Goal: Information Seeking & Learning: Learn about a topic

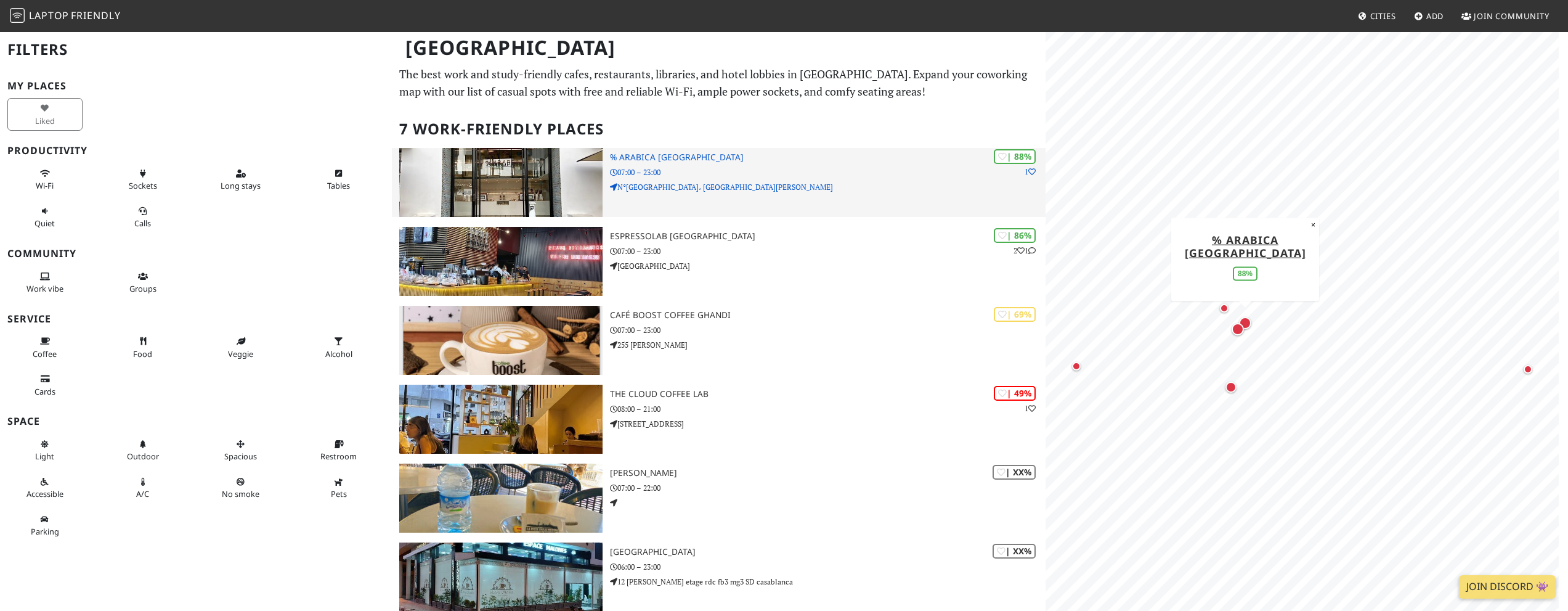
click at [769, 167] on p "07:00 – 23:00" at bounding box center [828, 173] width 436 height 12
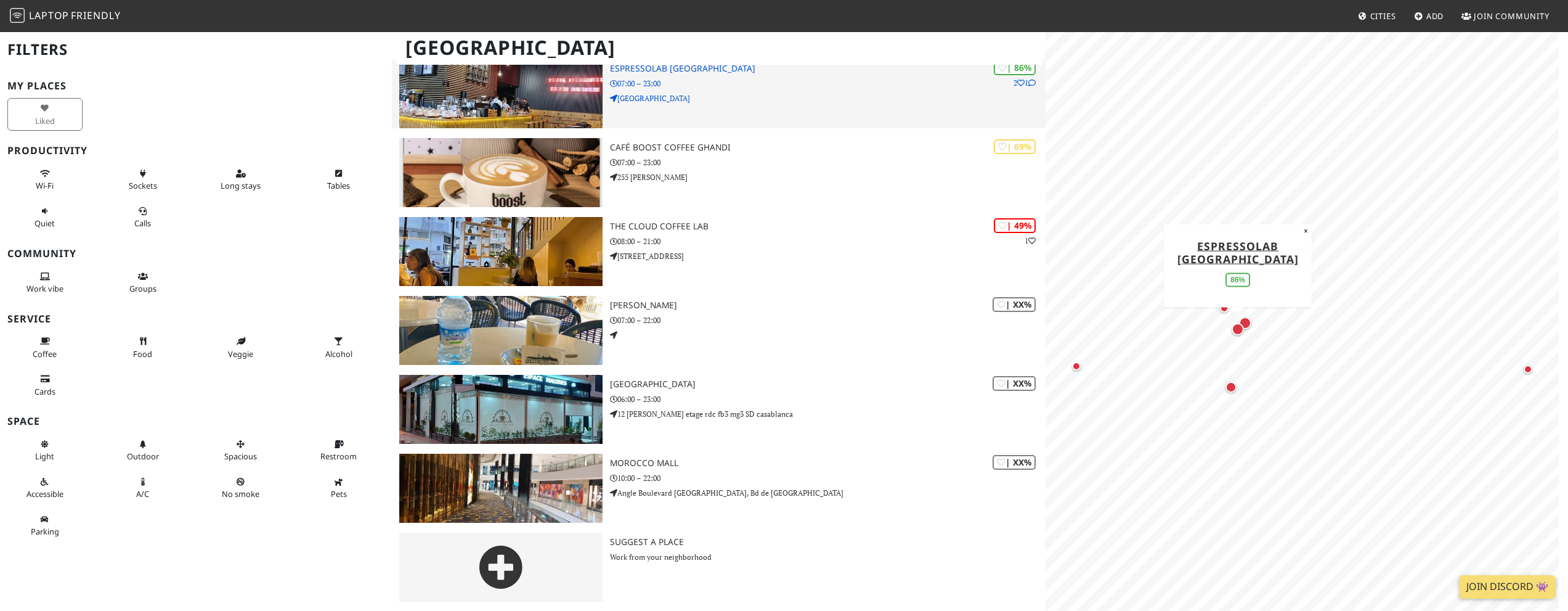
scroll to position [168, 0]
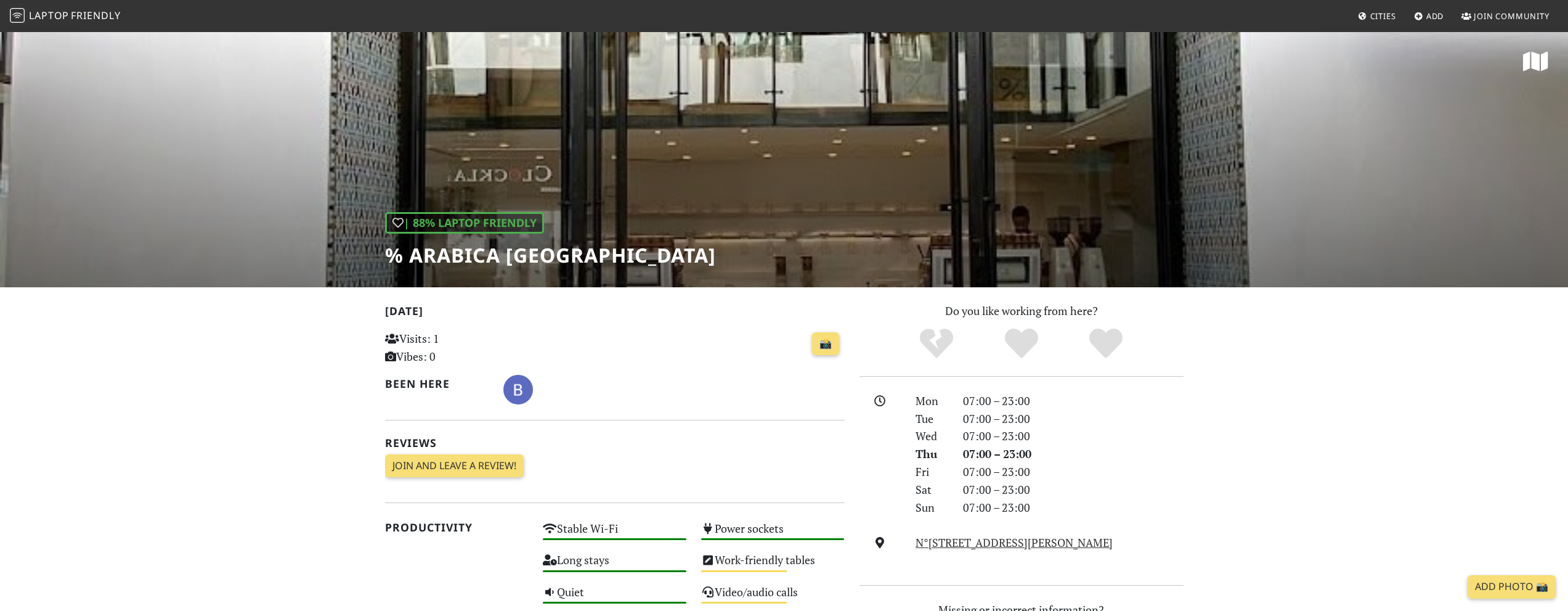
click at [657, 177] on div "| 88% Laptop Friendly % Arabica Casablanca" at bounding box center [784, 159] width 1568 height 256
click at [462, 259] on h1 "% Arabica Casablanca" at bounding box center [551, 255] width 331 height 23
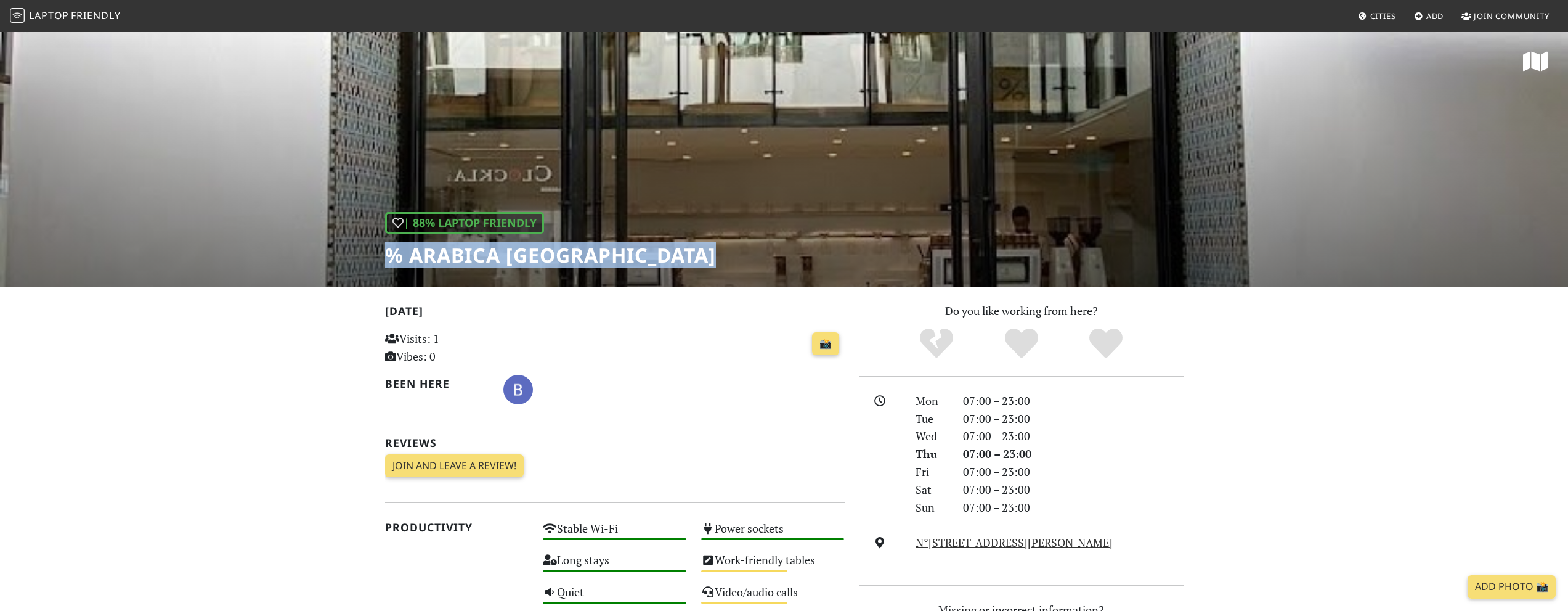
click at [462, 259] on h1 "% Arabica Casablanca" at bounding box center [551, 255] width 331 height 23
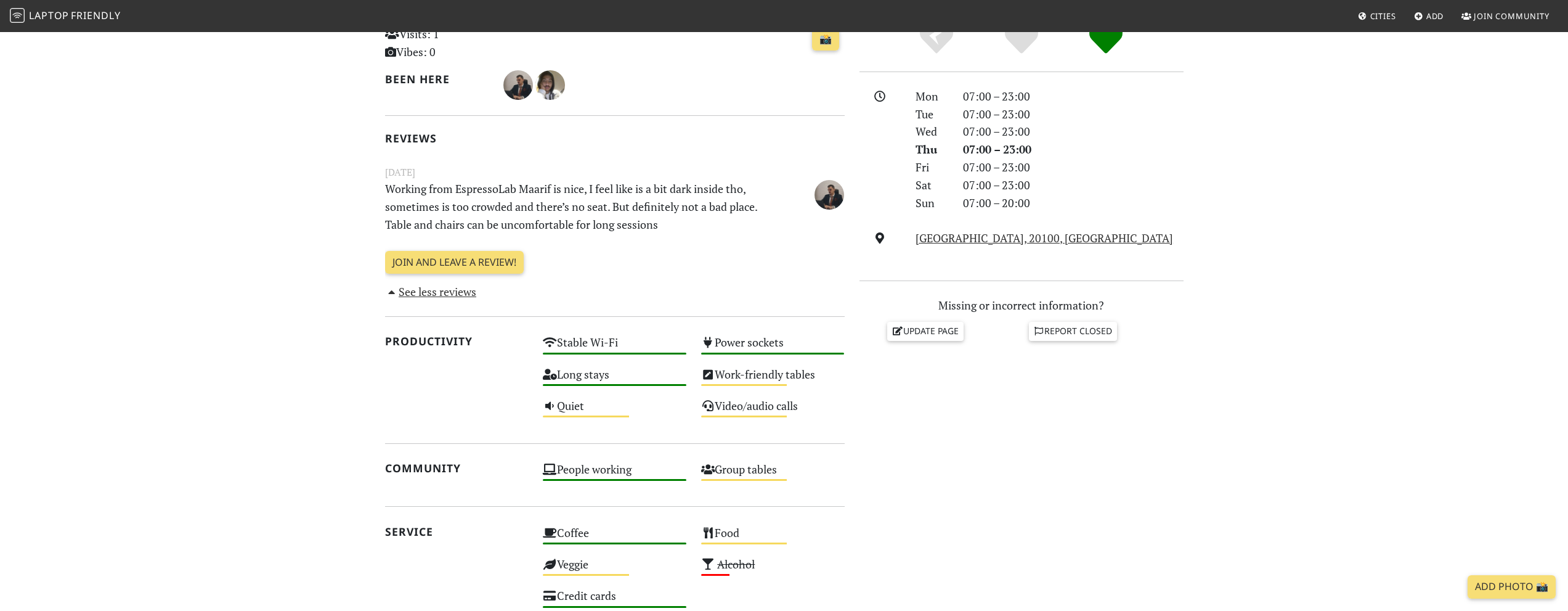
scroll to position [308, 0]
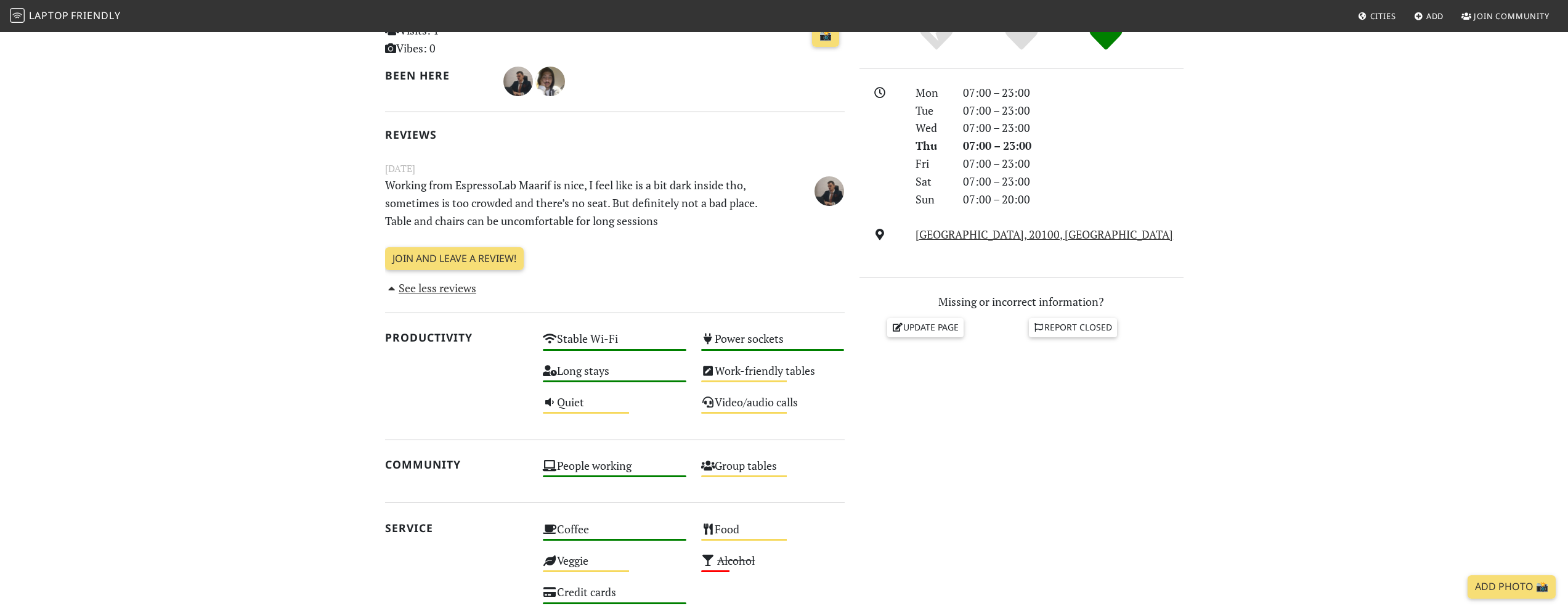
click at [38, 9] on span "Laptop" at bounding box center [48, 15] width 40 height 14
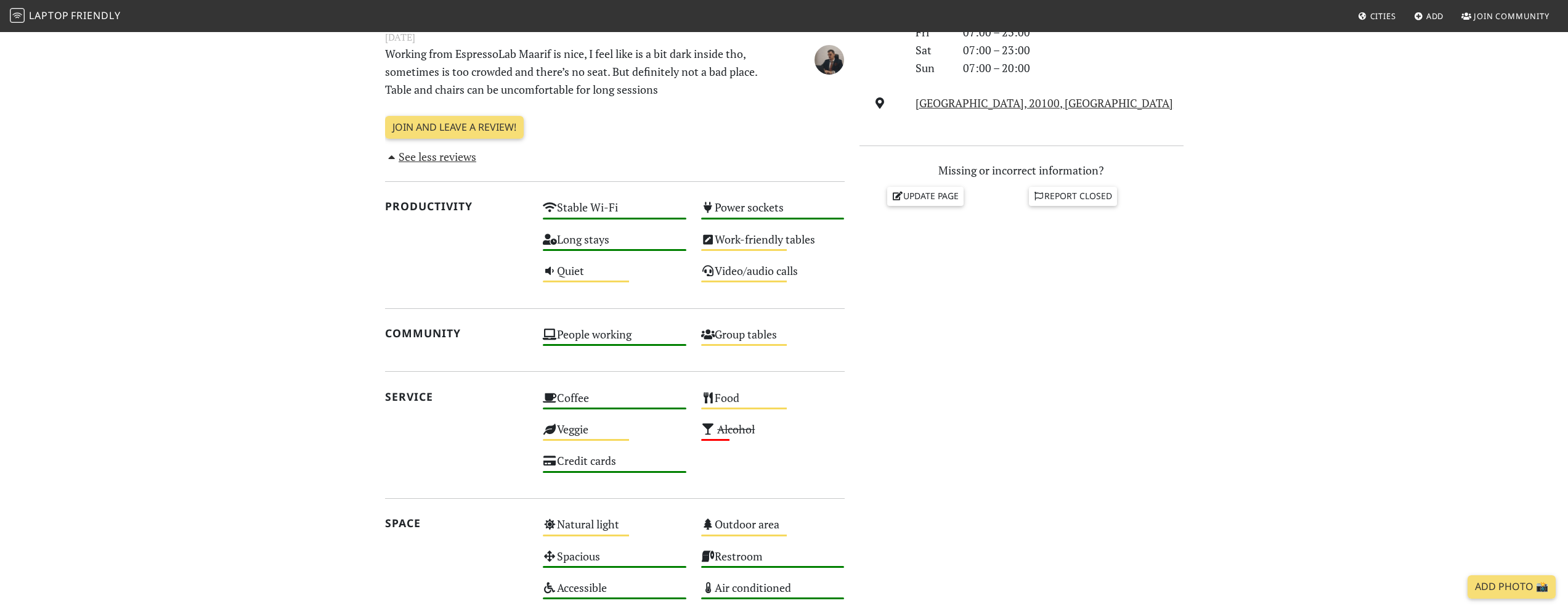
scroll to position [493, 0]
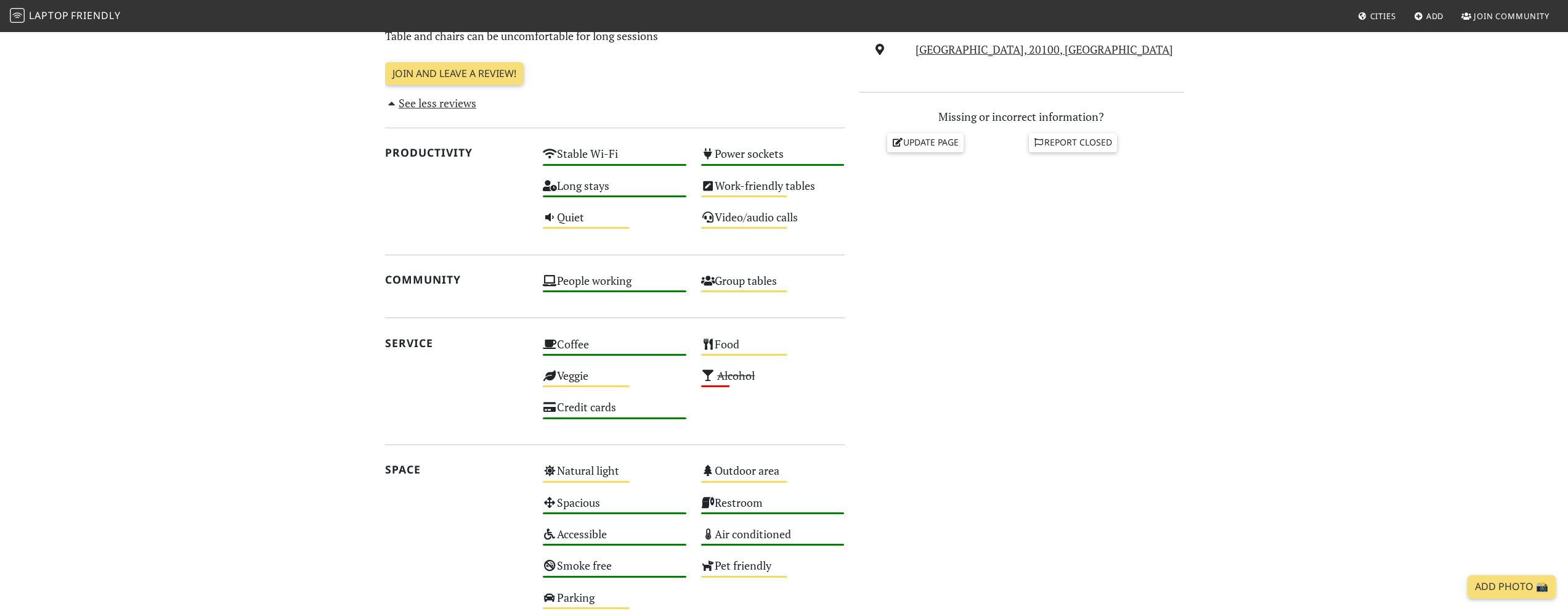
click at [322, 294] on section "Today Visits: 1 Vibes: 0 📸 Been here Reviews November 23, 2024 Working from Esp…" at bounding box center [784, 238] width 1568 height 889
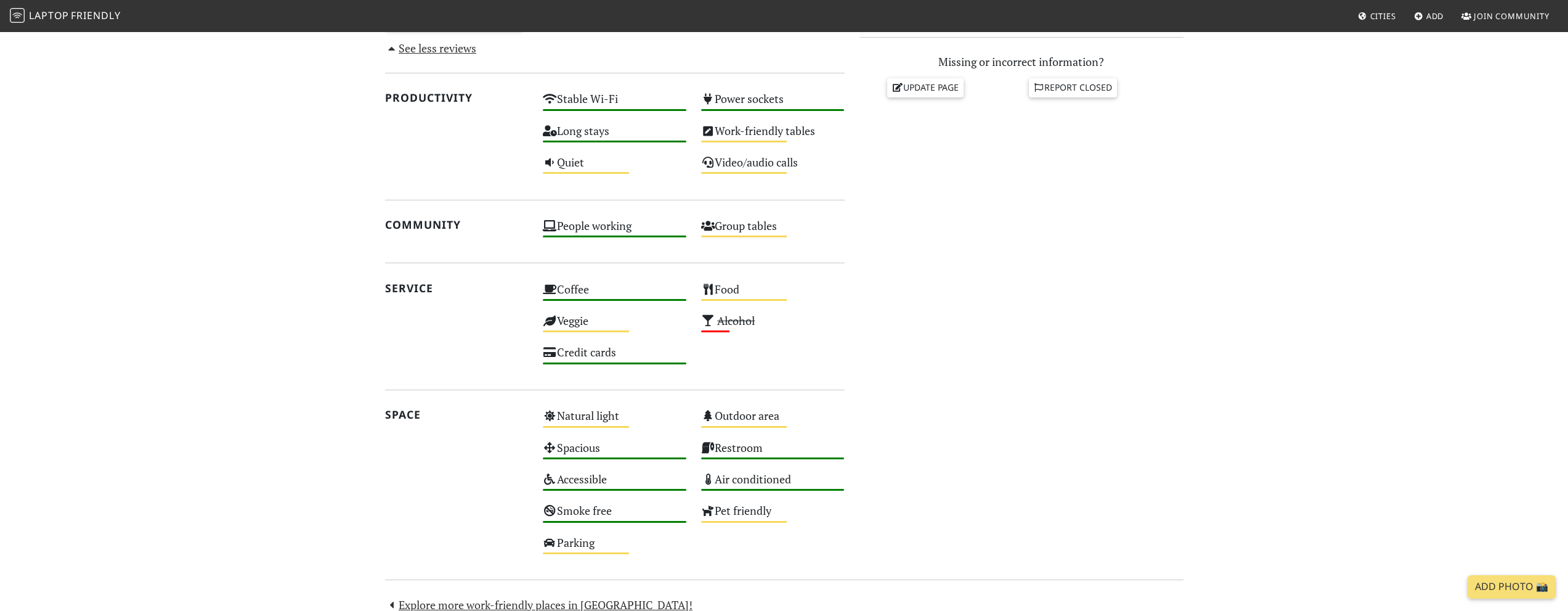
scroll to position [554, 0]
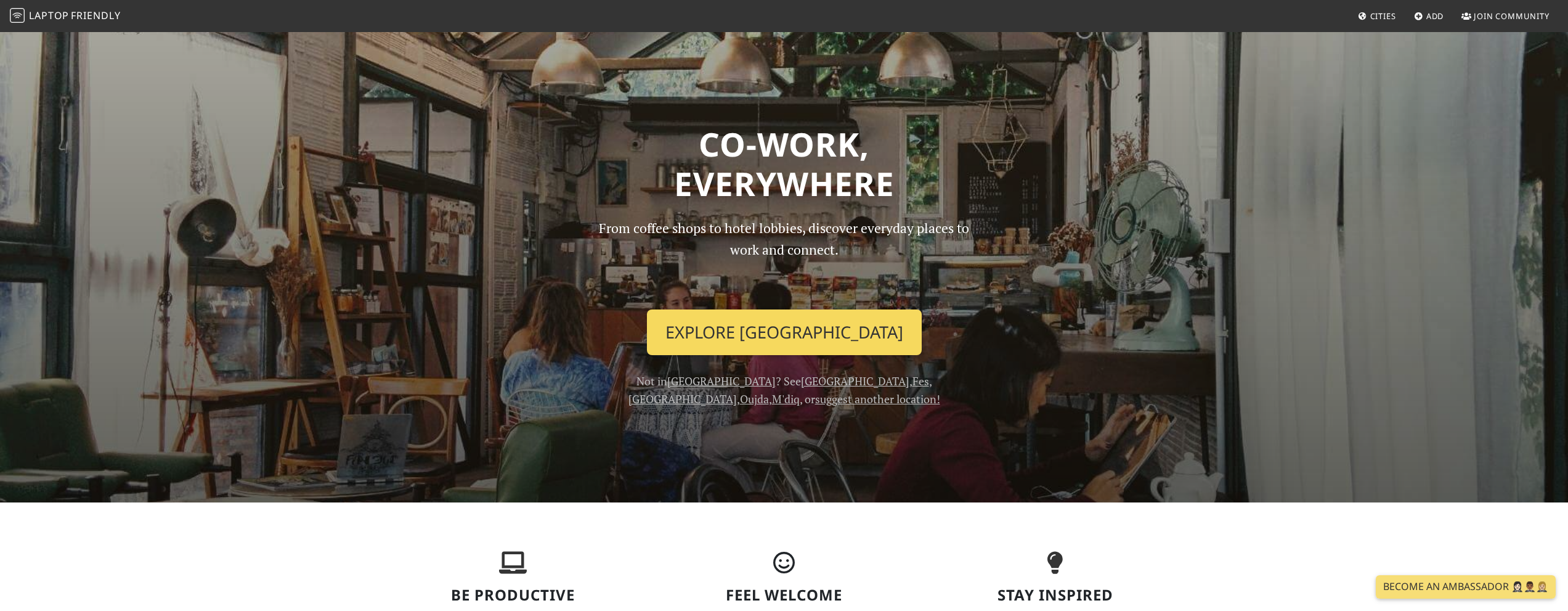
click at [711, 327] on link "Explore [GEOGRAPHIC_DATA]" at bounding box center [784, 332] width 275 height 45
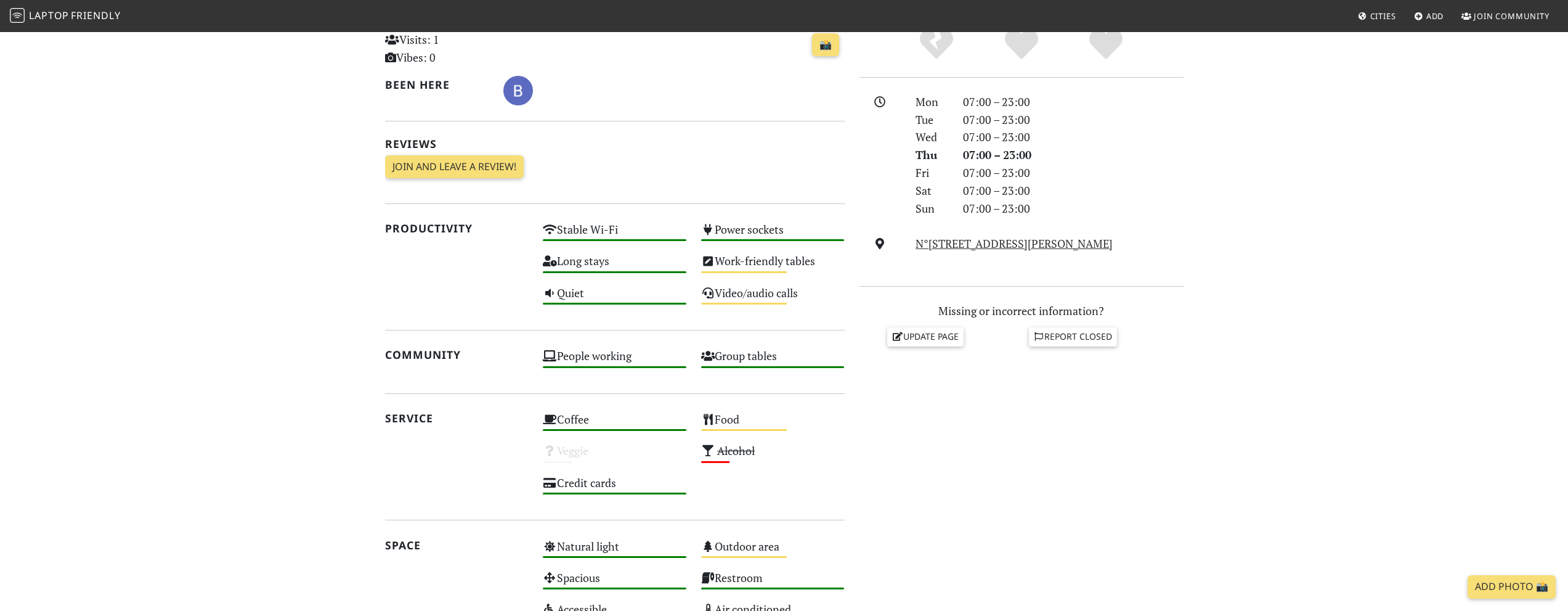
scroll to position [308, 0]
